Goal: Transaction & Acquisition: Purchase product/service

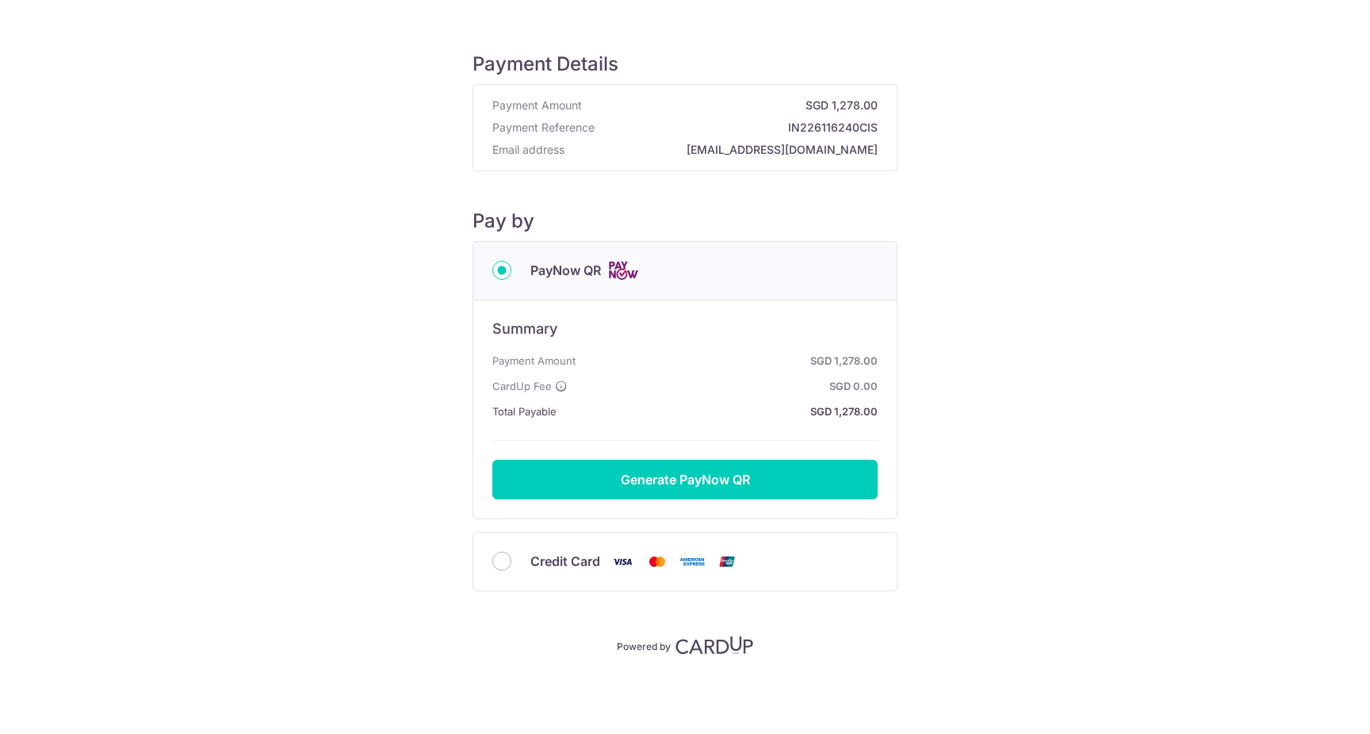
click at [488, 571] on div "Credit Card" at bounding box center [684, 562] width 423 height 58
click at [488, 569] on div "Credit Card" at bounding box center [684, 562] width 423 height 58
click at [494, 569] on div "Credit Card" at bounding box center [684, 562] width 385 height 20
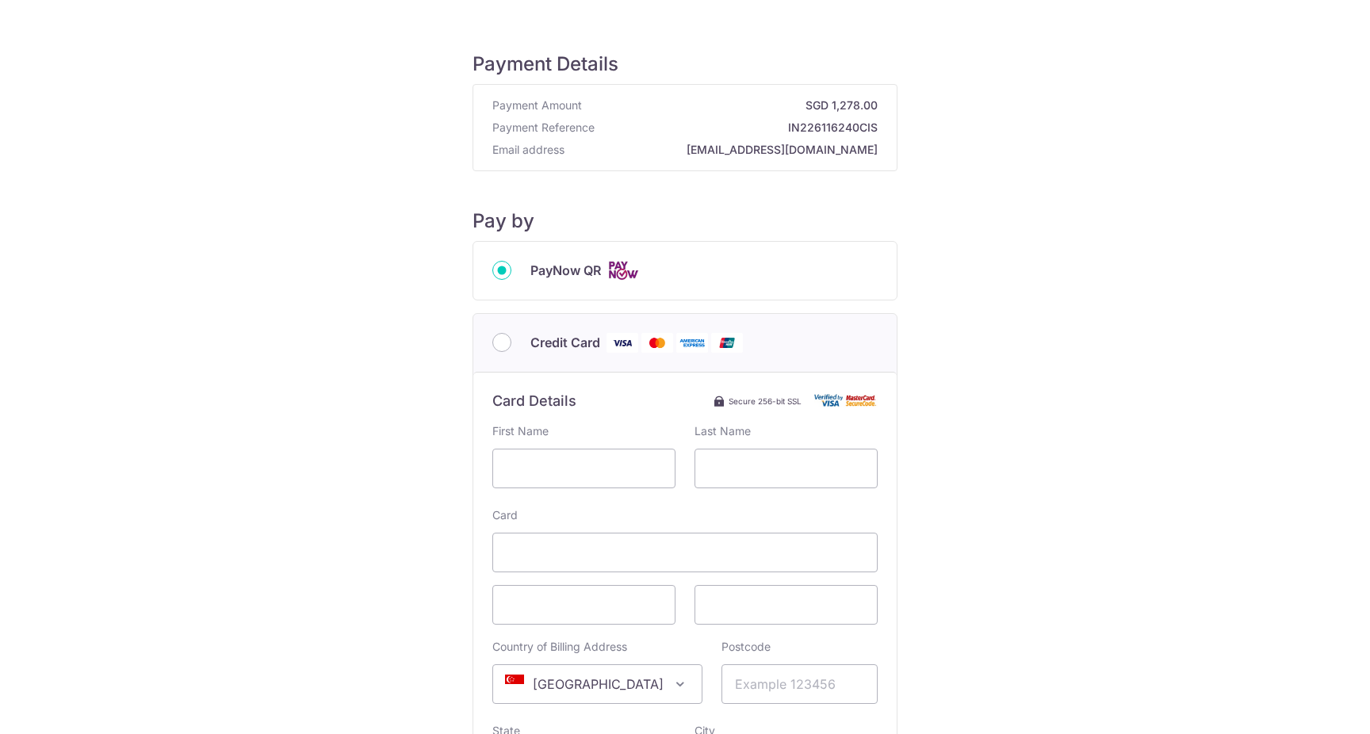
click at [572, 272] on span "PayNow QR" at bounding box center [565, 270] width 71 height 19
click at [511, 272] on input "PayNow QR" at bounding box center [501, 270] width 19 height 19
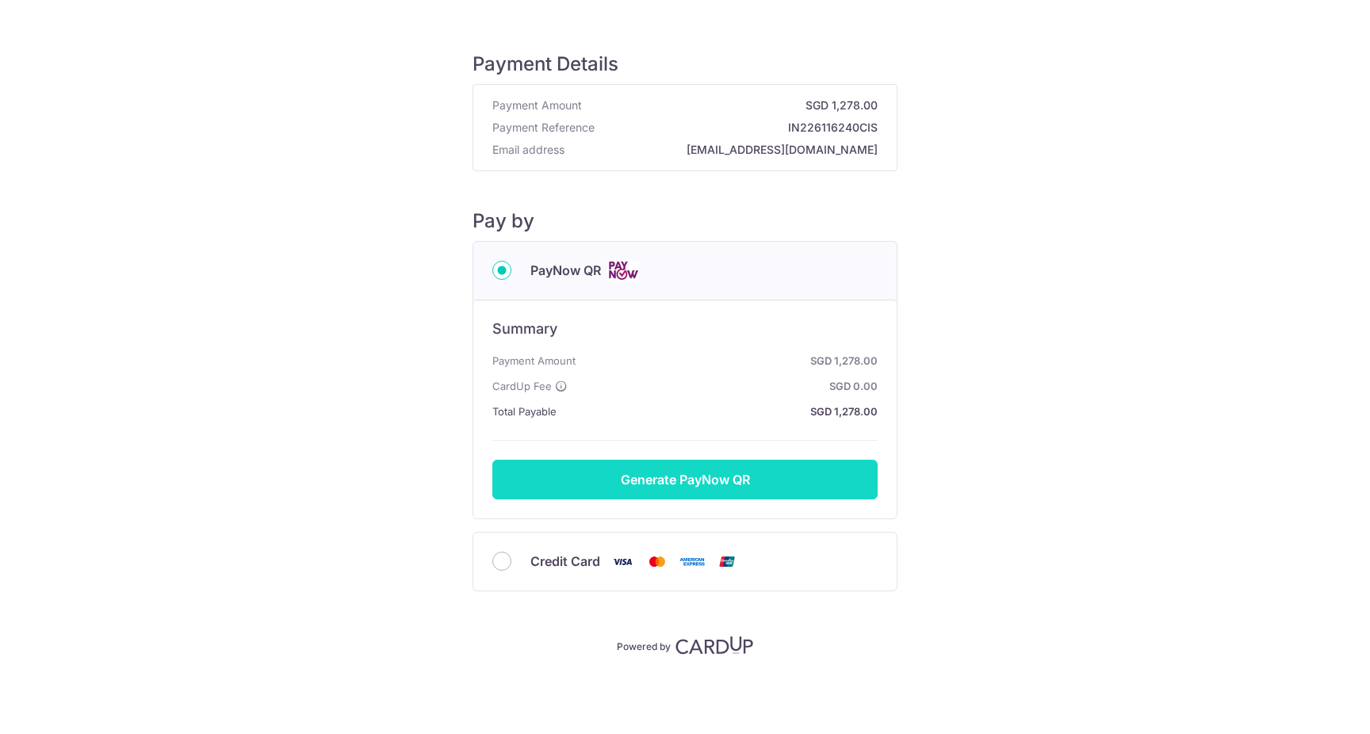
click at [645, 480] on button "Generate PayNow QR" at bounding box center [684, 480] width 385 height 40
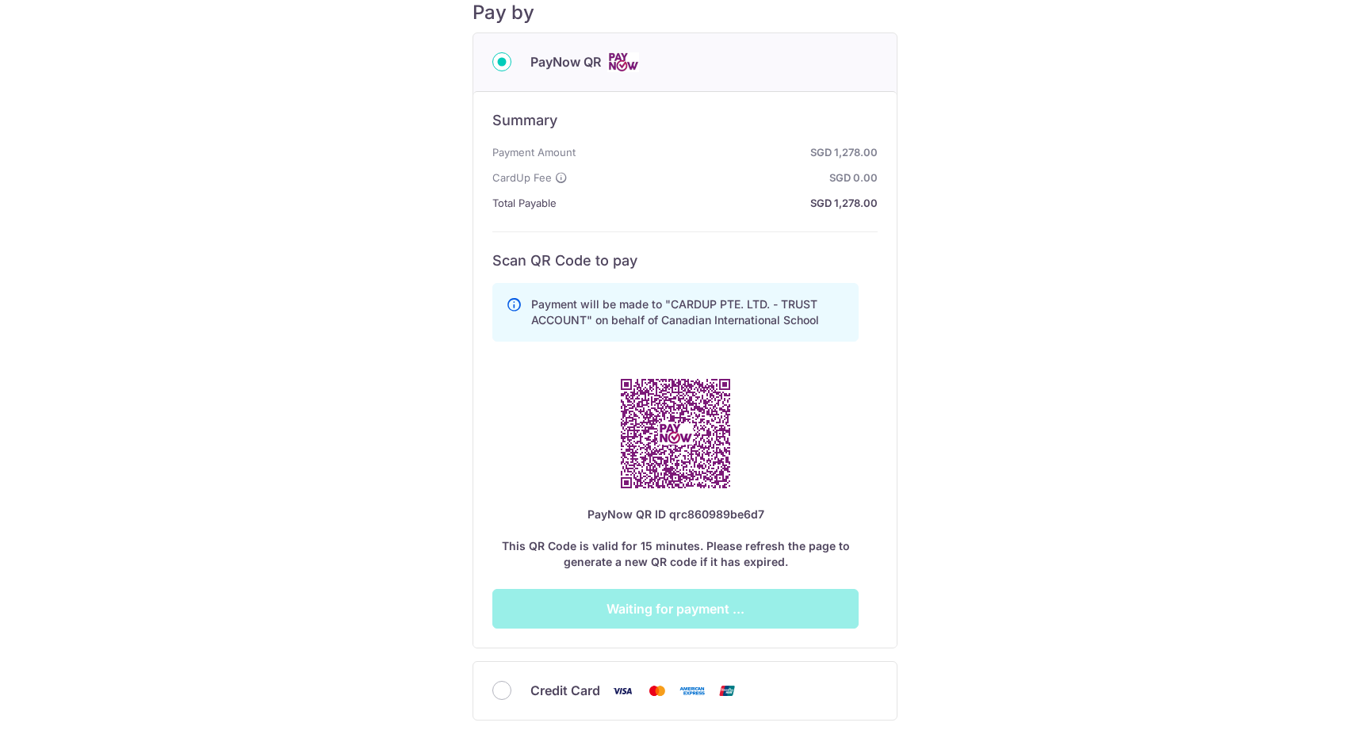
scroll to position [209, 0]
